Goal: Navigation & Orientation: Find specific page/section

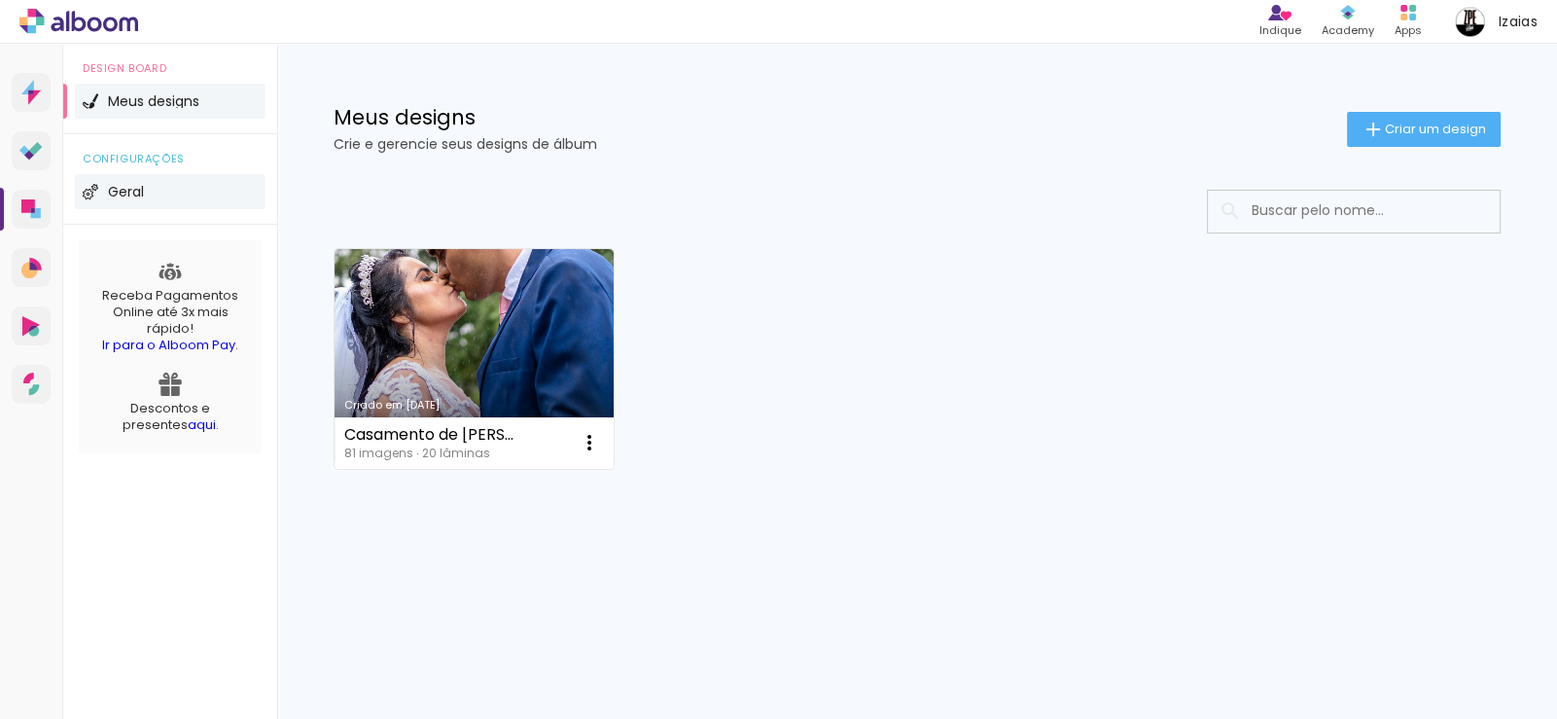
click at [133, 185] on span "Geral" at bounding box center [126, 192] width 36 height 14
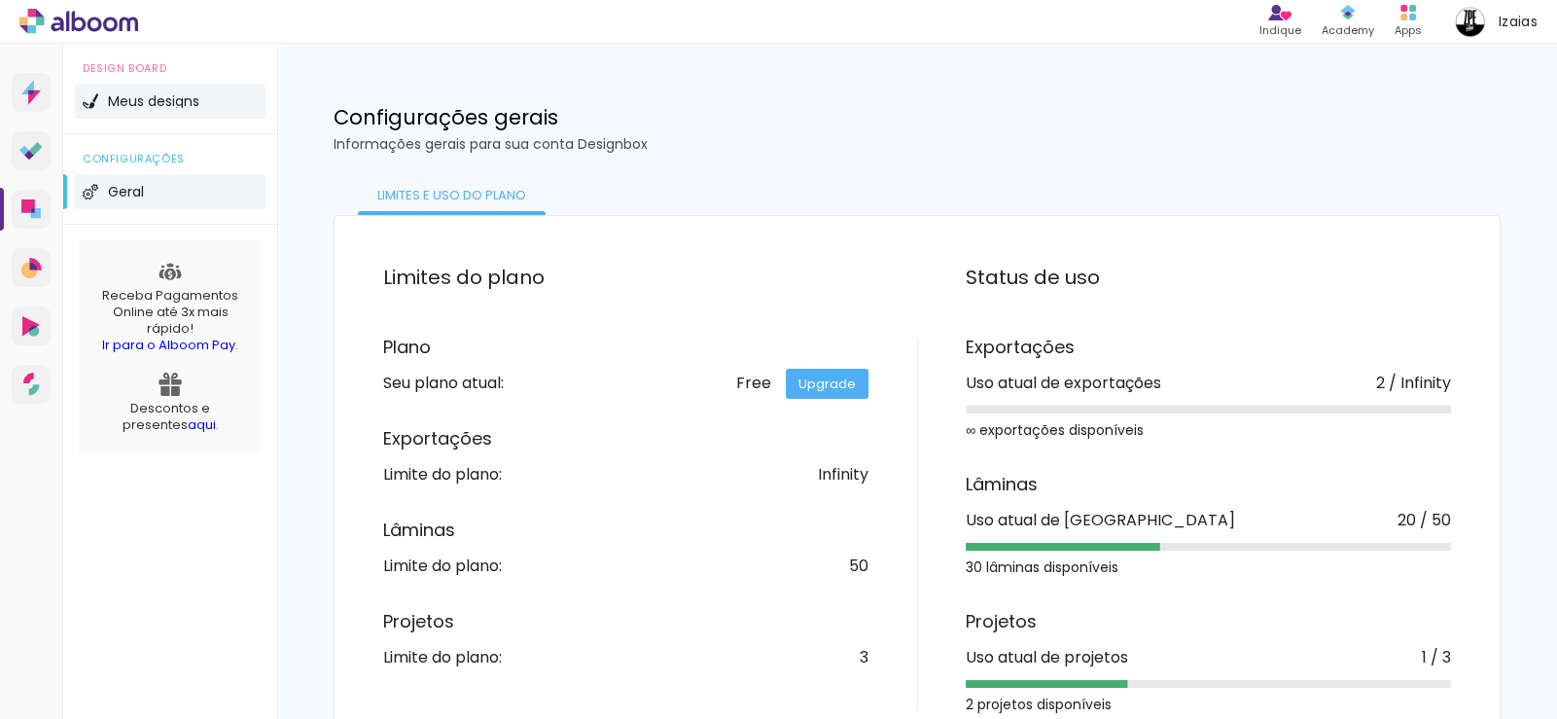
click at [141, 96] on span "Meus designs" at bounding box center [153, 101] width 91 height 14
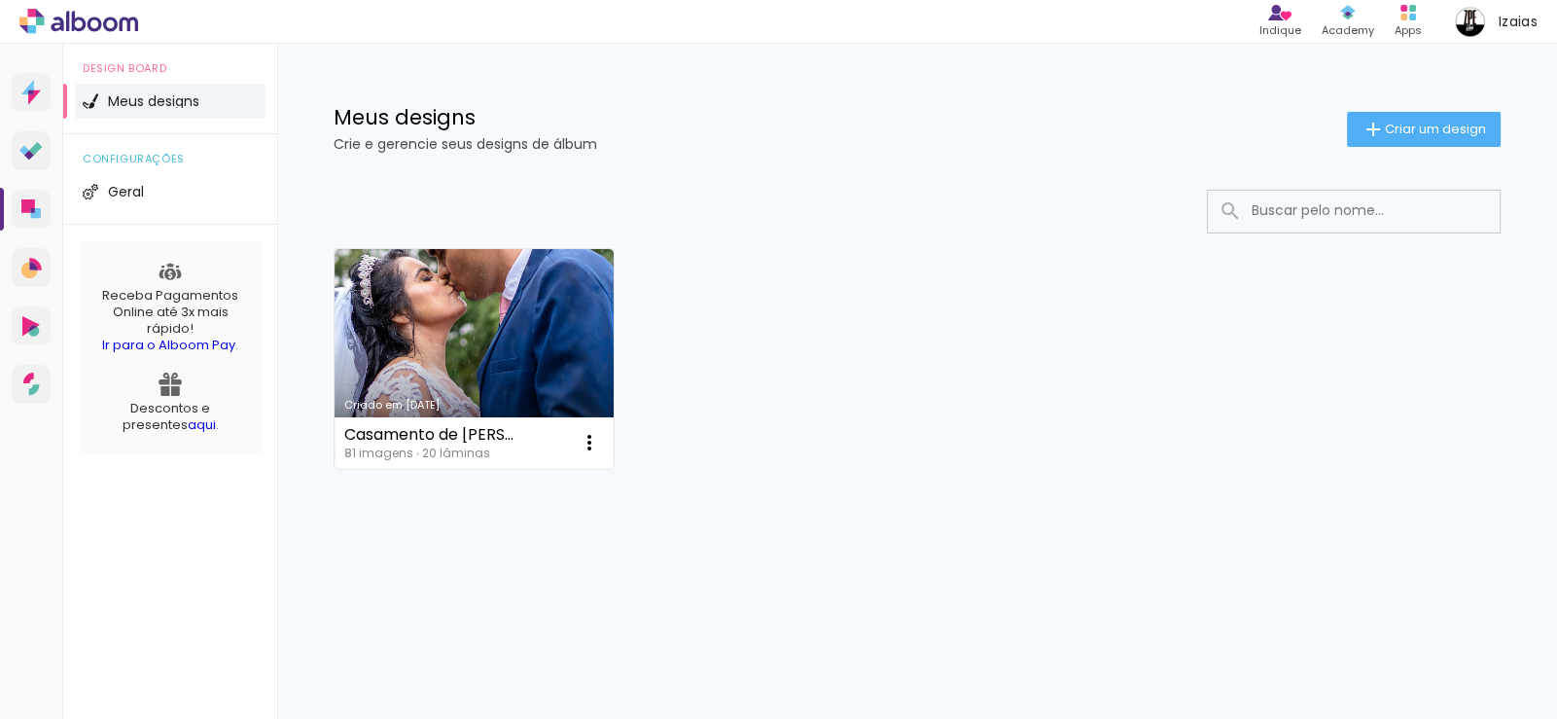
click at [85, 21] on icon at bounding box center [79, 21] width 15 height 20
